Goal: Information Seeking & Learning: Learn about a topic

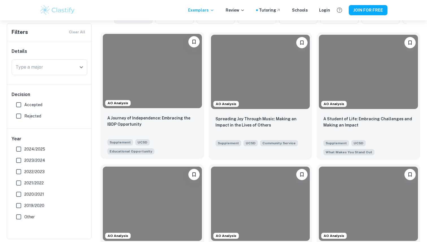
scroll to position [169, 0]
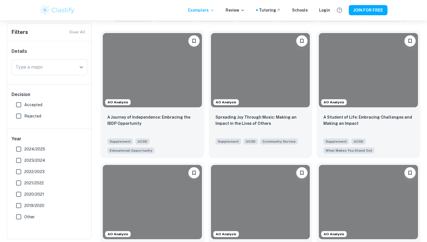
click at [28, 148] on span "2024/2025" at bounding box center [34, 149] width 21 height 6
click at [24, 148] on input "2024/2025" at bounding box center [18, 148] width 11 height 11
checkbox input "true"
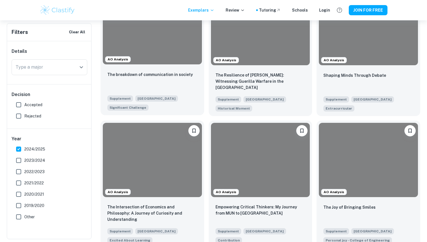
scroll to position [395, 0]
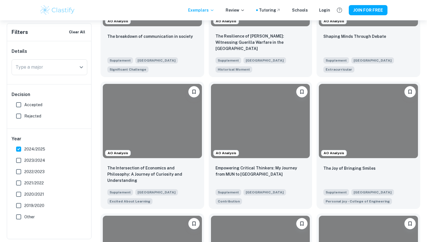
click at [26, 103] on span "Accepted" at bounding box center [33, 105] width 18 height 6
click at [24, 103] on input "Accepted" at bounding box center [18, 104] width 11 height 11
checkbox input "true"
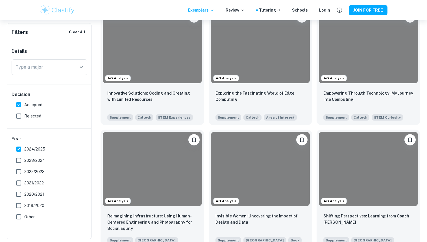
scroll to position [609, 0]
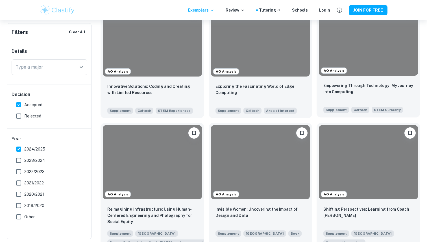
click at [365, 74] on div at bounding box center [368, 38] width 99 height 74
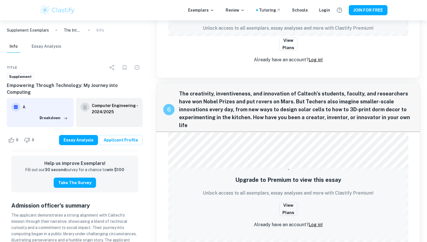
scroll to position [521, 0]
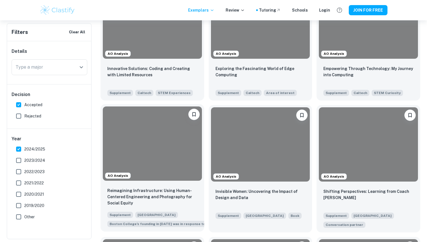
scroll to position [637, 0]
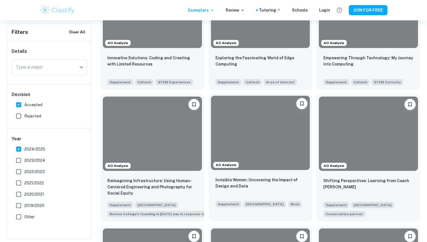
click at [230, 172] on div "AO Analysis" at bounding box center [261, 132] width 104 height 79
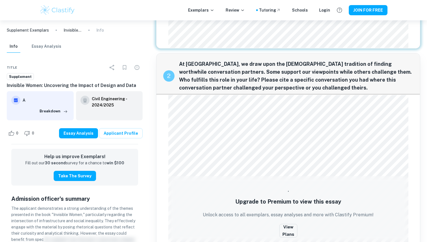
scroll to position [315, 0]
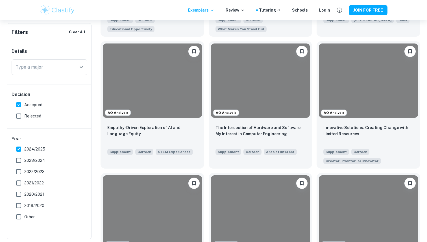
scroll to position [398, 0]
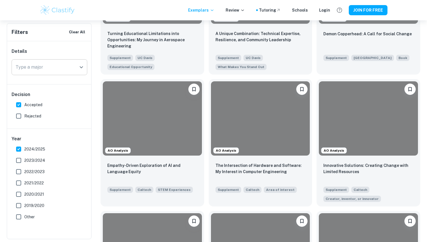
click at [57, 60] on div "Type a major" at bounding box center [50, 67] width 76 height 16
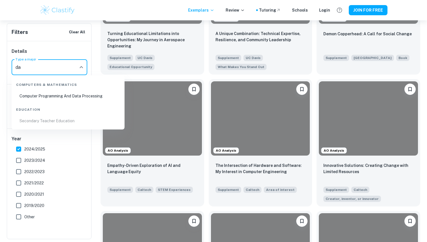
click at [96, 97] on li "Computer Programming And Data Processing" at bounding box center [68, 95] width 108 height 13
type input "Computer Programming And Data Processing"
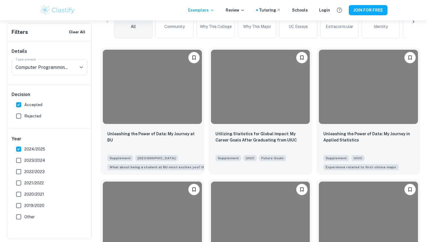
scroll to position [165, 0]
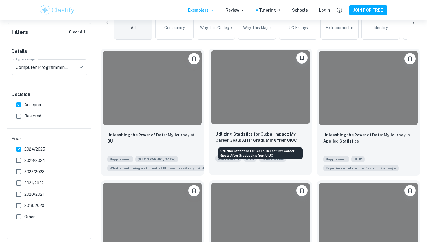
click at [220, 136] on p "Utilizing Statistics for Global Impact: My Career Goals After Graduating from U…" at bounding box center [260, 137] width 90 height 12
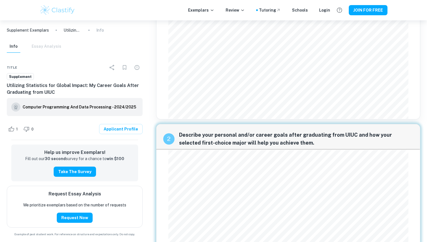
scroll to position [48, 0]
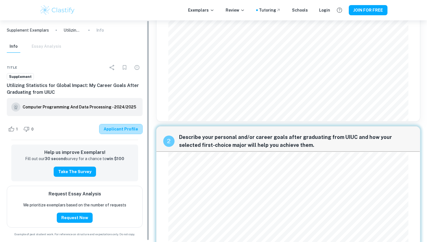
click at [130, 130] on link "Applicant Profile" at bounding box center [120, 129] width 43 height 10
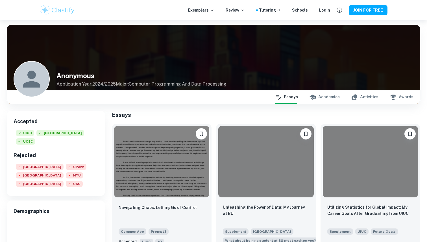
click at [328, 100] on button "Academics" at bounding box center [324, 97] width 30 height 14
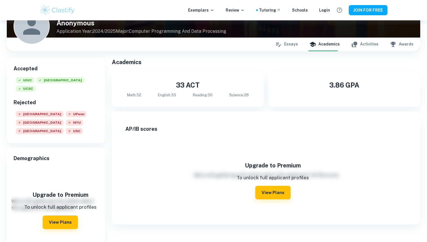
scroll to position [56, 0]
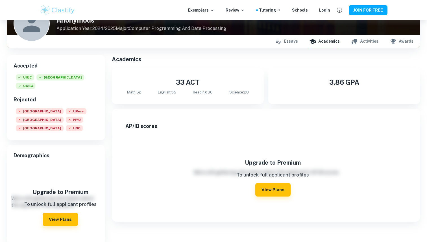
click at [369, 46] on button "Activities" at bounding box center [364, 42] width 27 height 14
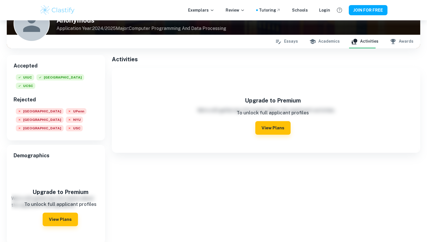
click at [397, 41] on button "Awards" at bounding box center [401, 42] width 24 height 14
click at [331, 42] on button "Academics" at bounding box center [324, 42] width 30 height 14
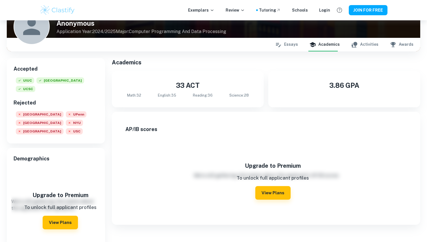
scroll to position [0, 0]
